Goal: Navigation & Orientation: Find specific page/section

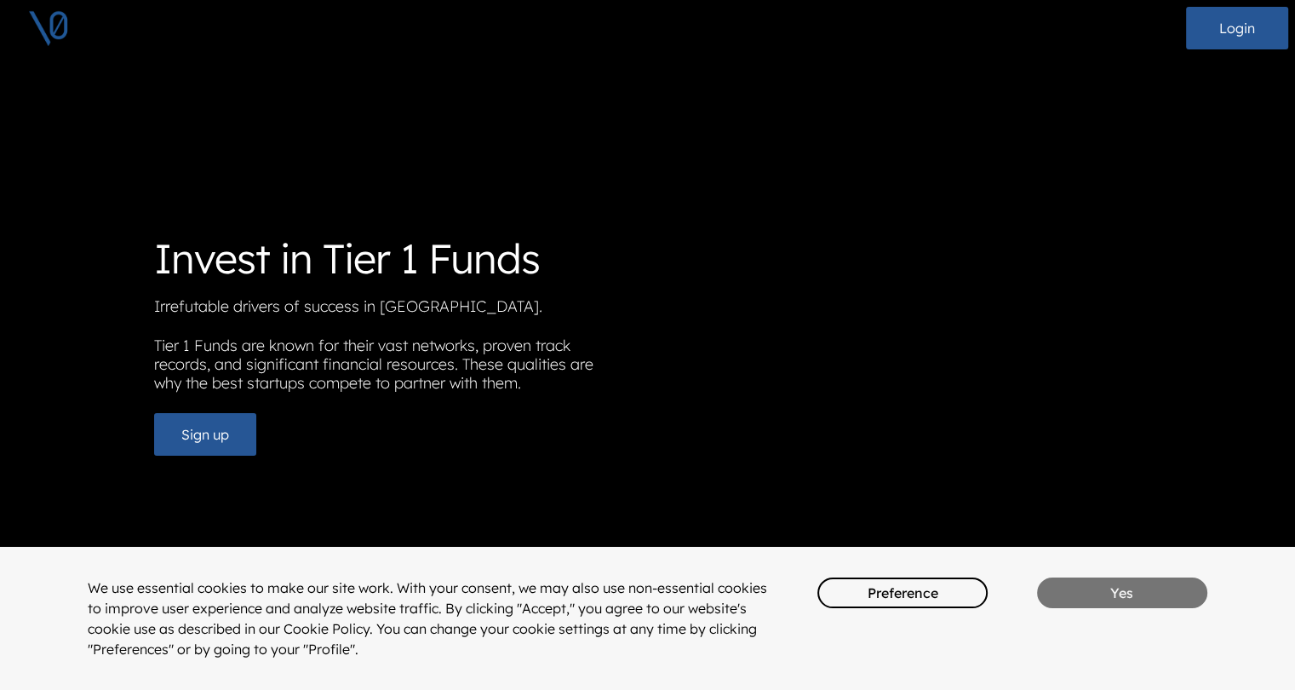
click at [1114, 605] on button "Yes" at bounding box center [1122, 592] width 170 height 31
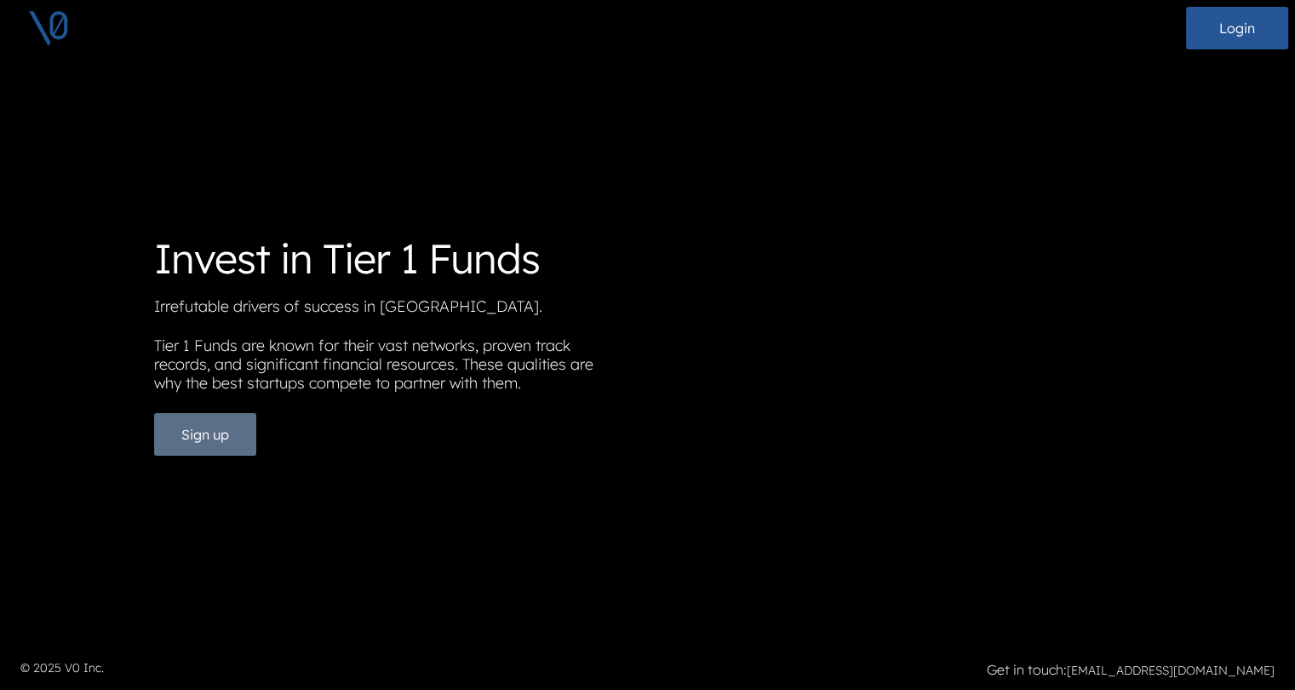
click at [240, 453] on button "Sign up" at bounding box center [205, 434] width 102 height 43
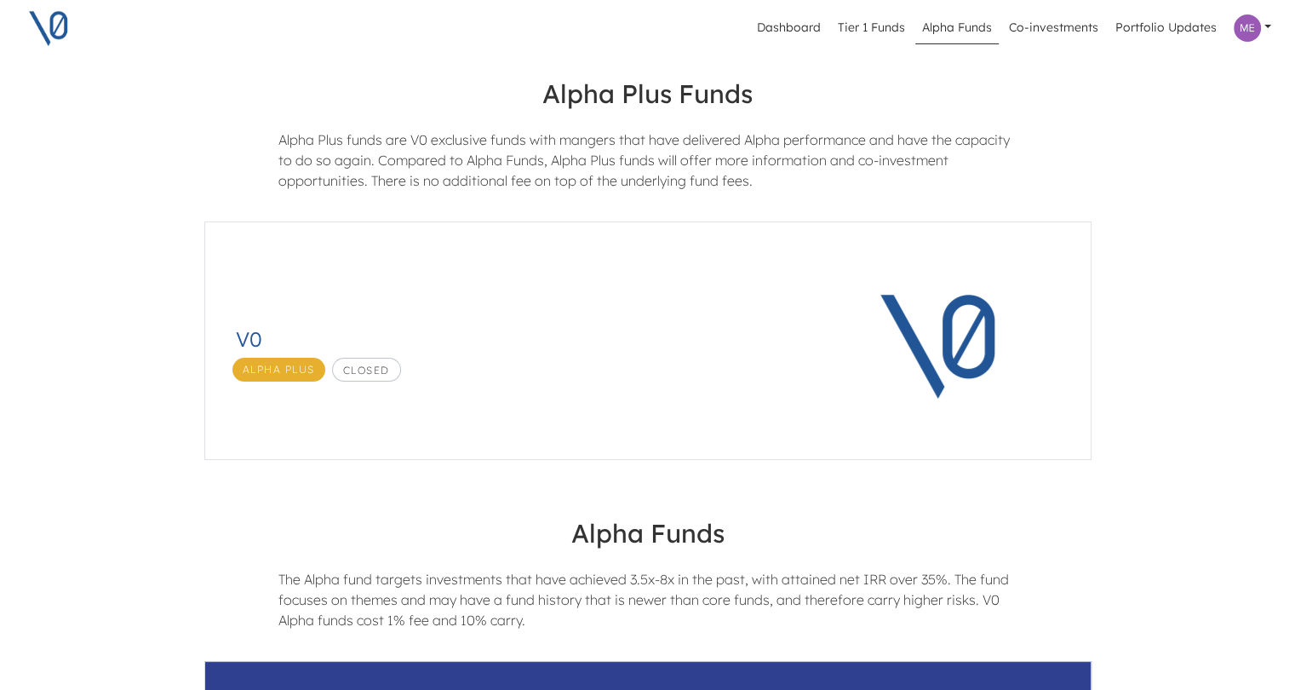
scroll to position [40, 0]
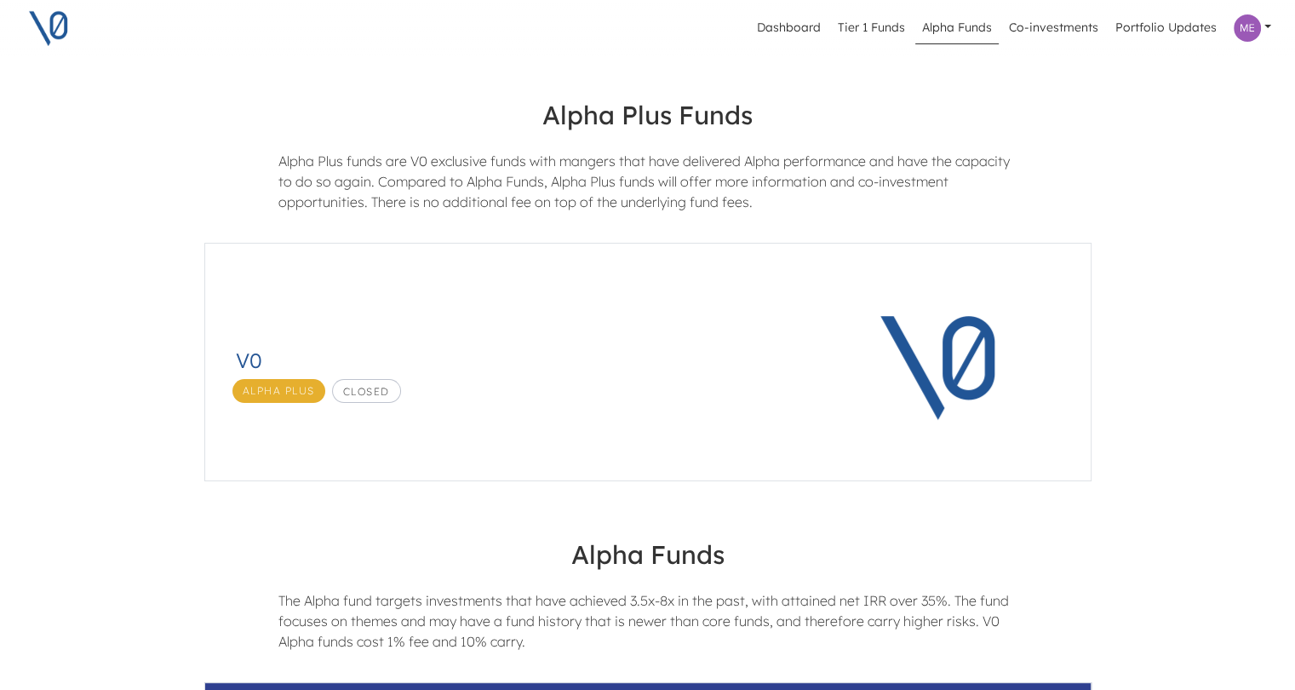
click at [1271, 25] on link at bounding box center [1252, 28] width 51 height 41
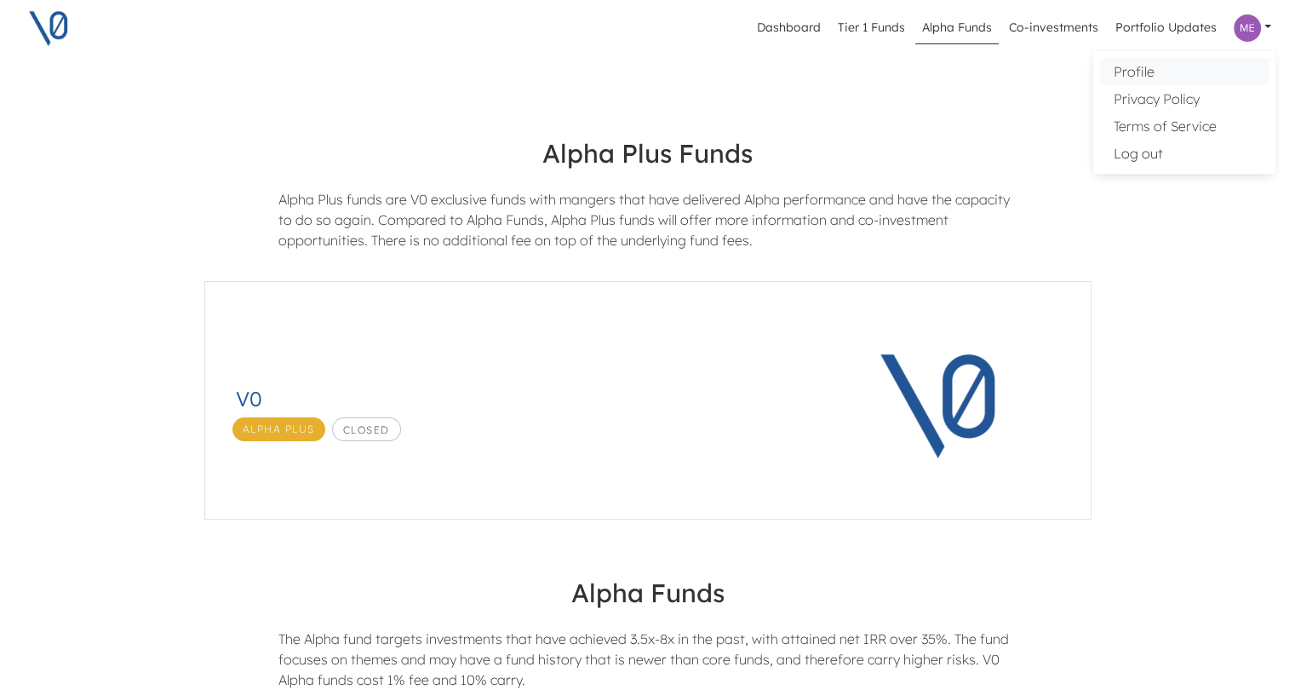
scroll to position [0, 0]
click at [1038, 34] on link "Co-investments" at bounding box center [1053, 28] width 103 height 32
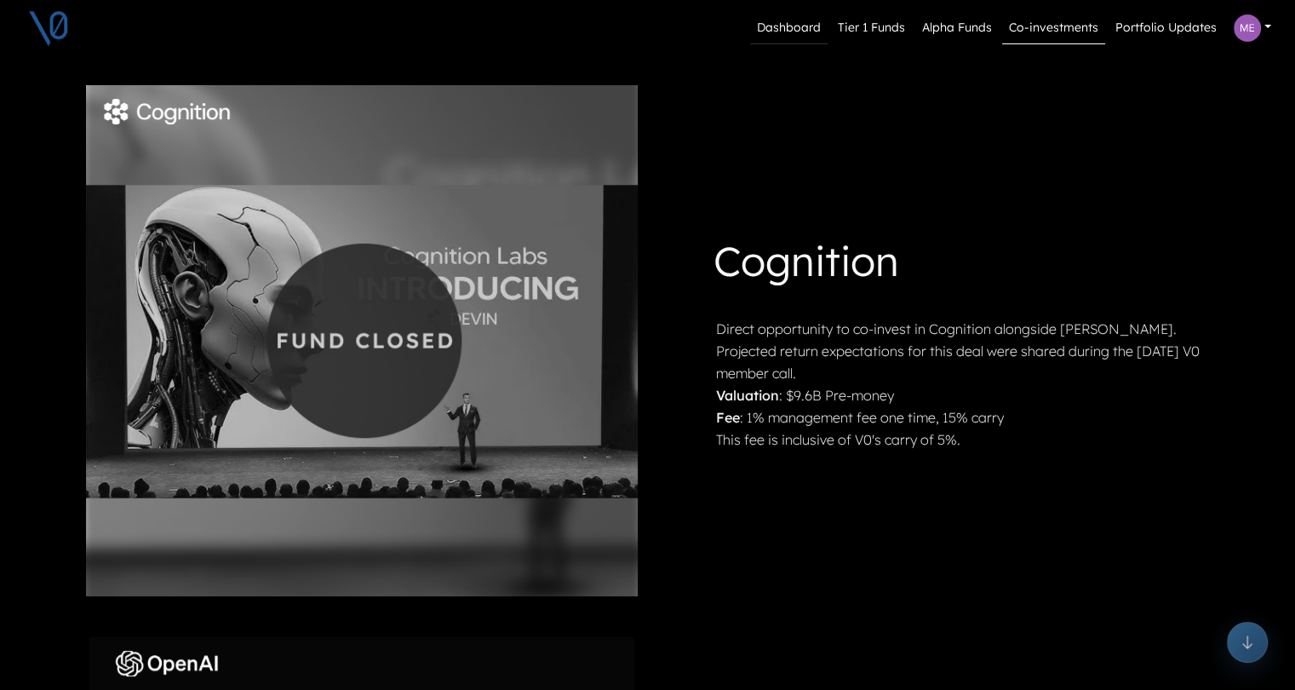
click at [816, 32] on link "Dashboard" at bounding box center [788, 28] width 77 height 32
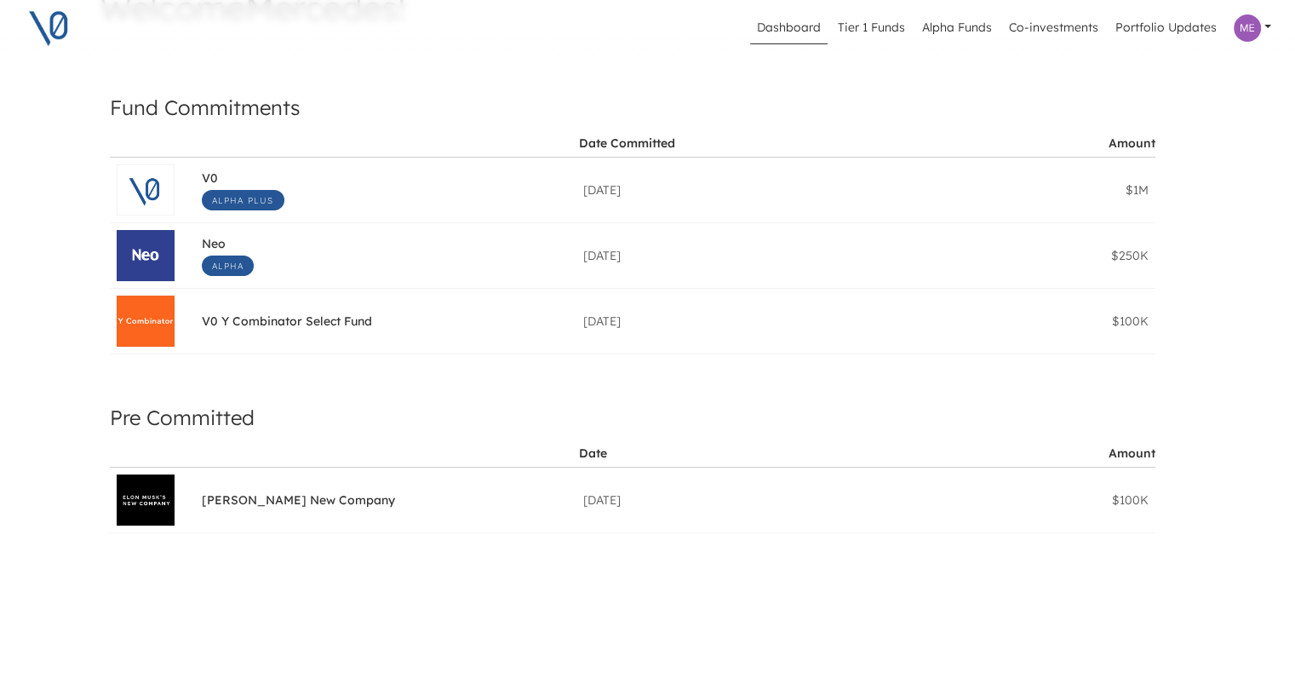
scroll to position [128, 0]
